Goal: Register for event/course

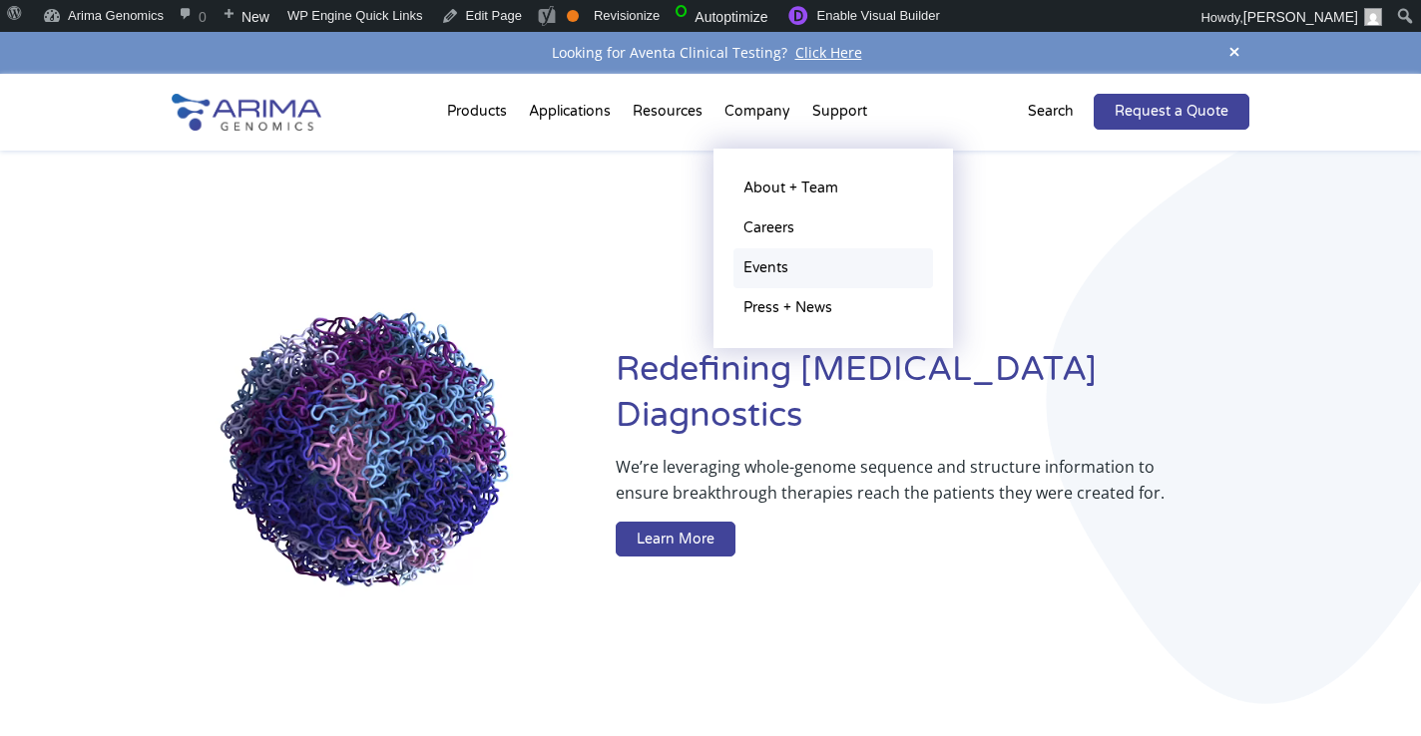
click at [778, 263] on link "Events" at bounding box center [833, 268] width 200 height 40
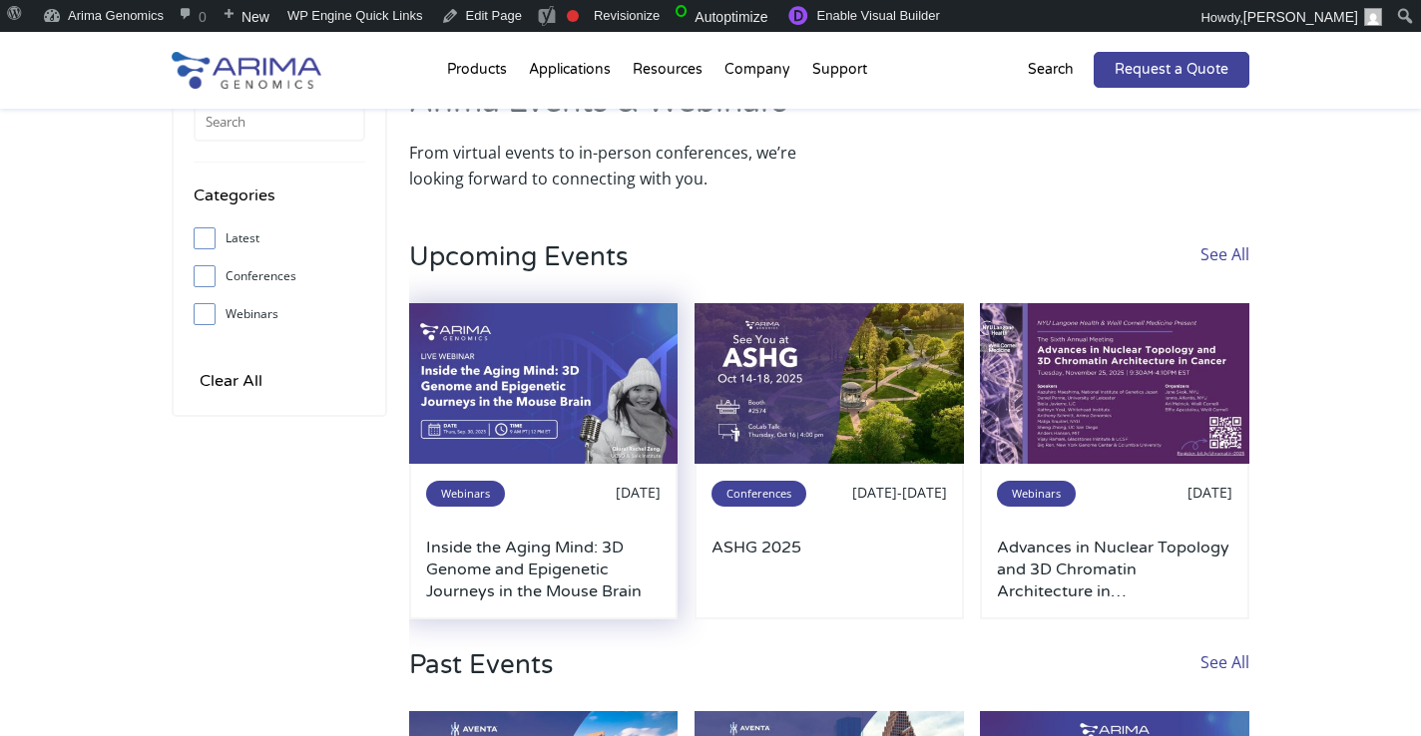
scroll to position [90, 0]
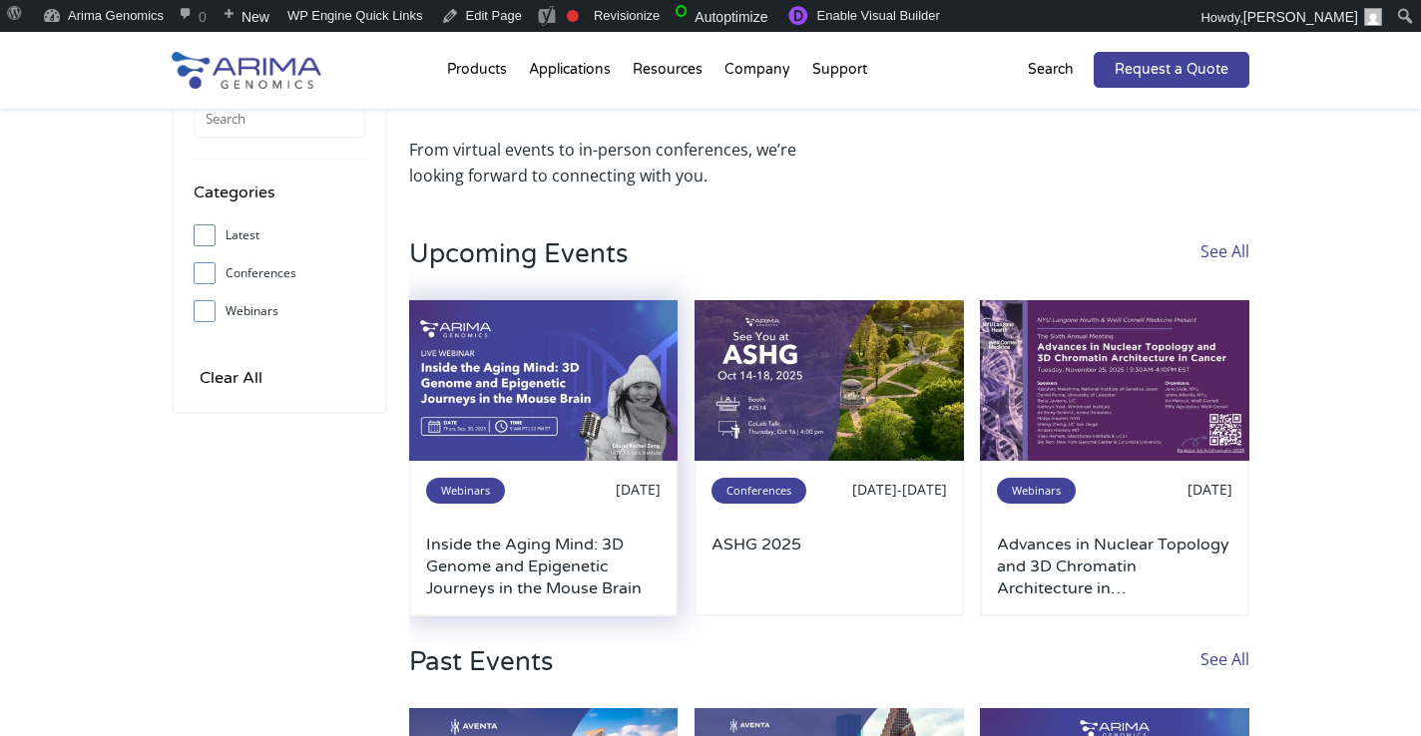
click at [527, 379] on img at bounding box center [543, 381] width 269 height 162
